Goal: Task Accomplishment & Management: Manage account settings

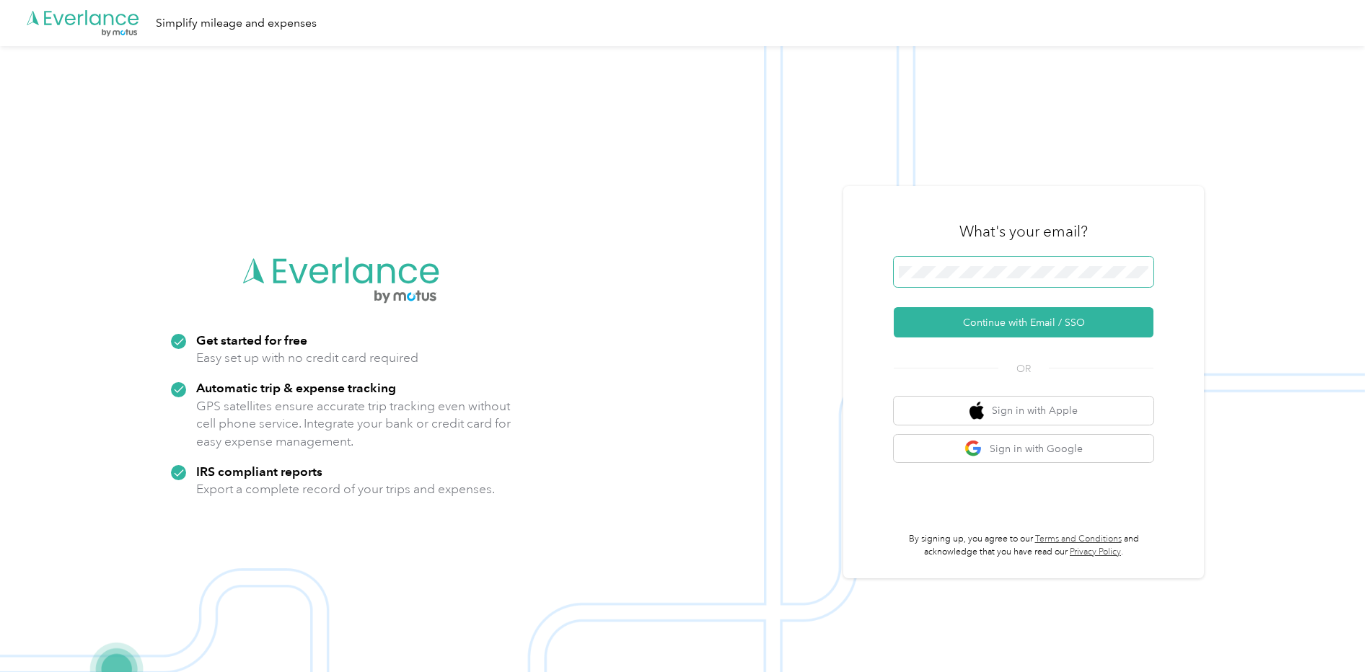
click at [1007, 281] on span at bounding box center [1024, 272] width 260 height 30
click at [992, 310] on button "Continue with Email / SSO" at bounding box center [1024, 322] width 260 height 30
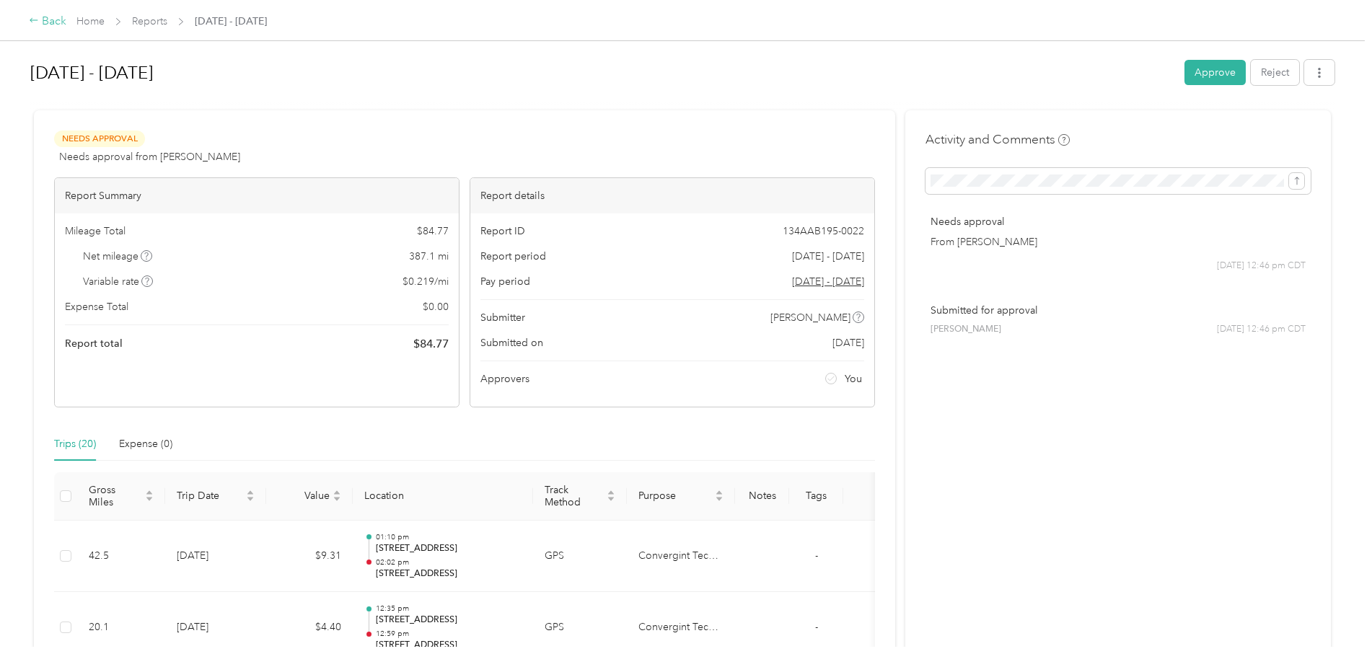
click at [39, 15] on div "Back" at bounding box center [48, 21] width 38 height 17
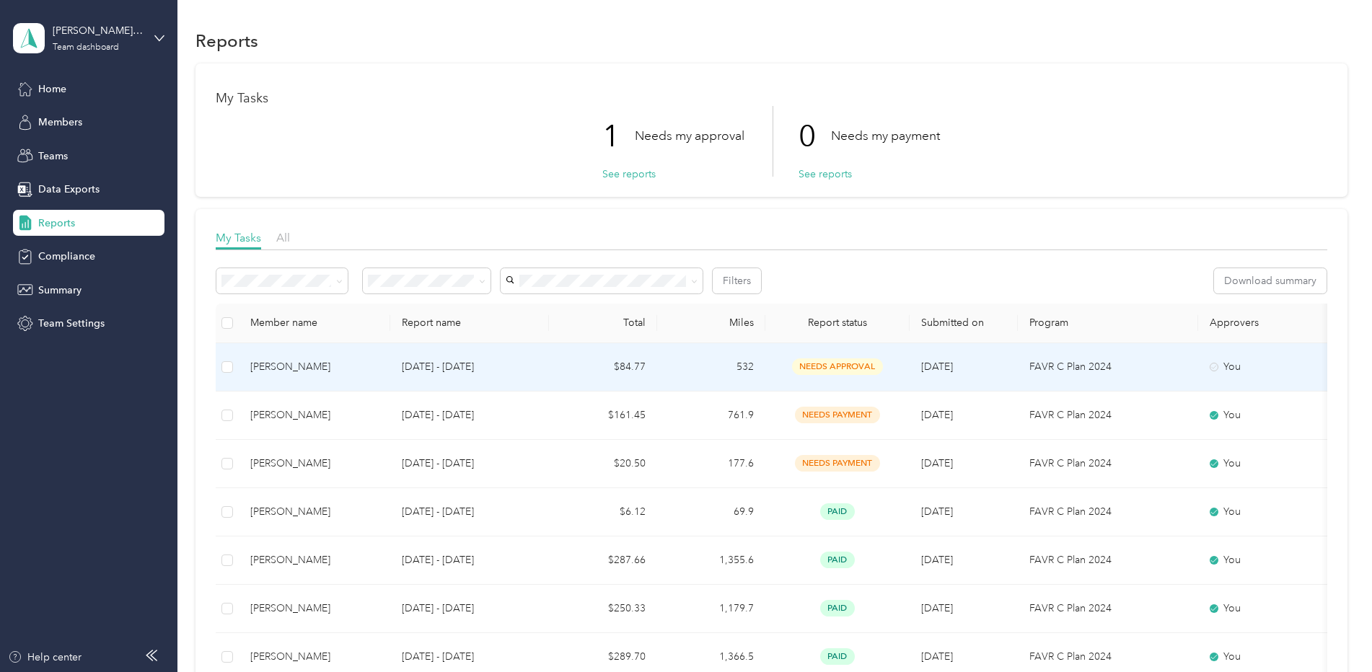
click at [310, 364] on div "Jessica Jorgenson" at bounding box center [314, 367] width 128 height 16
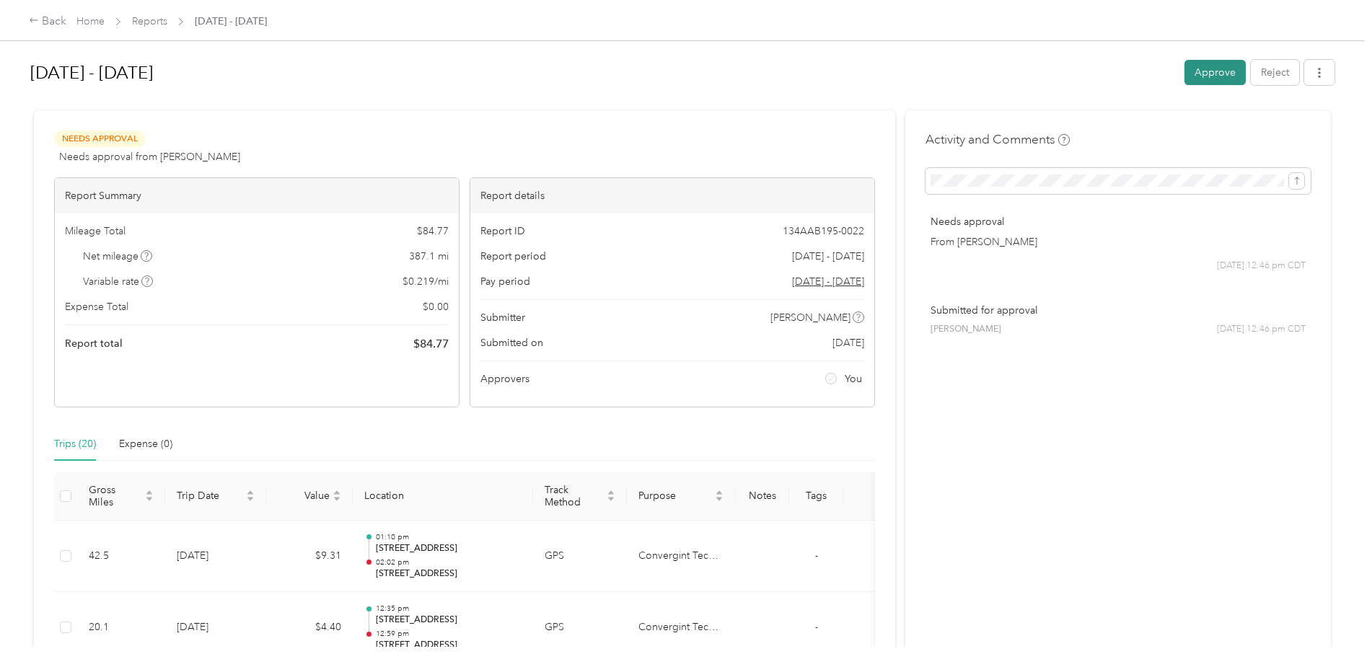
click at [1214, 65] on button "Approve" at bounding box center [1215, 72] width 61 height 25
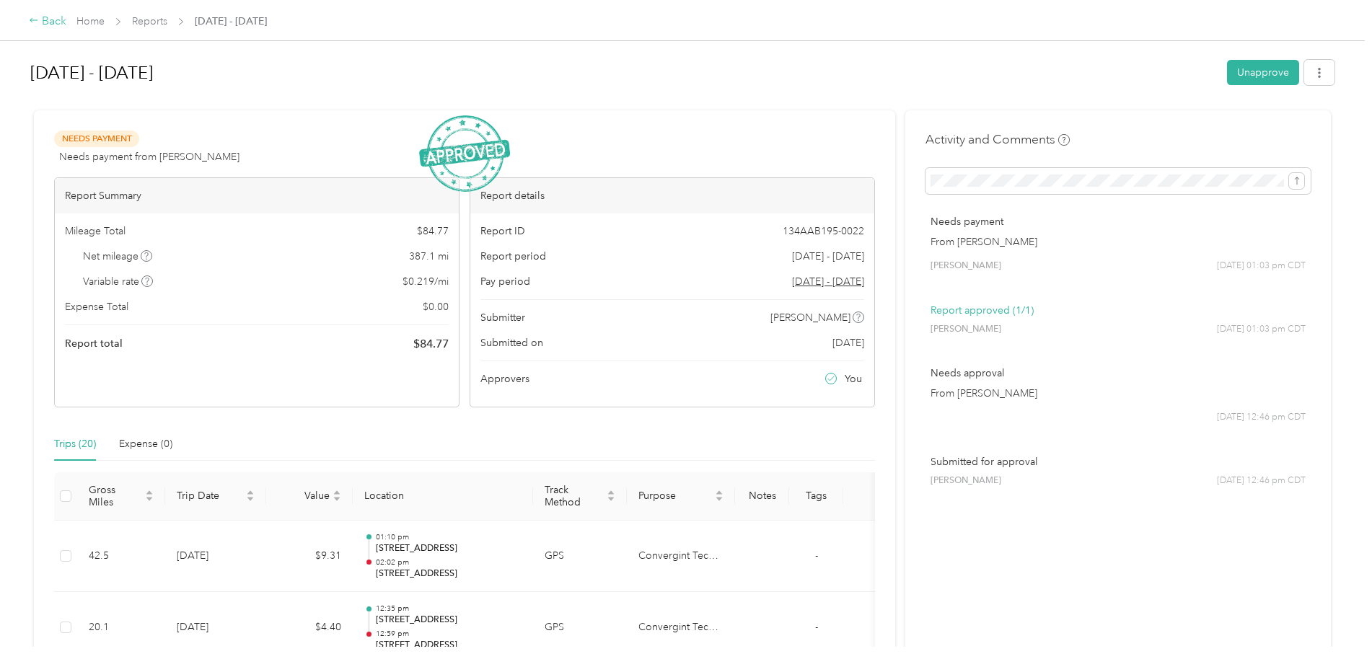
click at [37, 25] on icon at bounding box center [34, 20] width 10 height 10
